Goal: Task Accomplishment & Management: Use online tool/utility

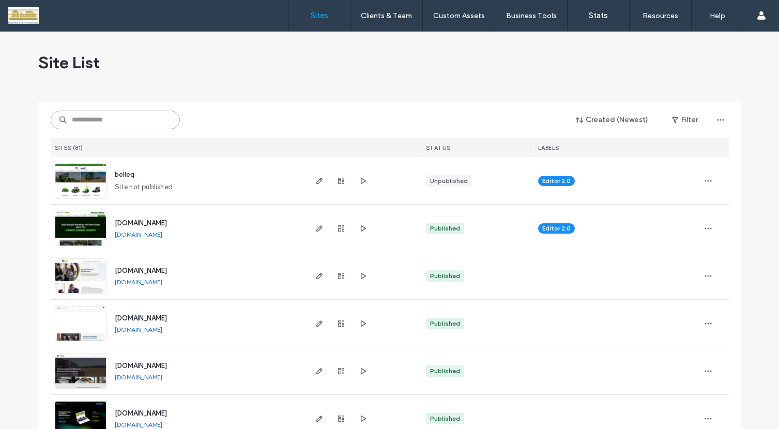
click at [124, 117] on input at bounding box center [115, 120] width 129 height 19
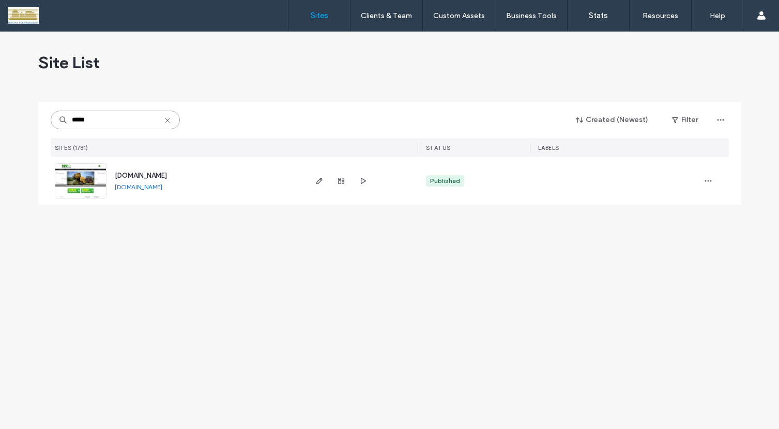
type input "*****"
click at [87, 179] on img at bounding box center [80, 199] width 51 height 70
